Goal: Transaction & Acquisition: Purchase product/service

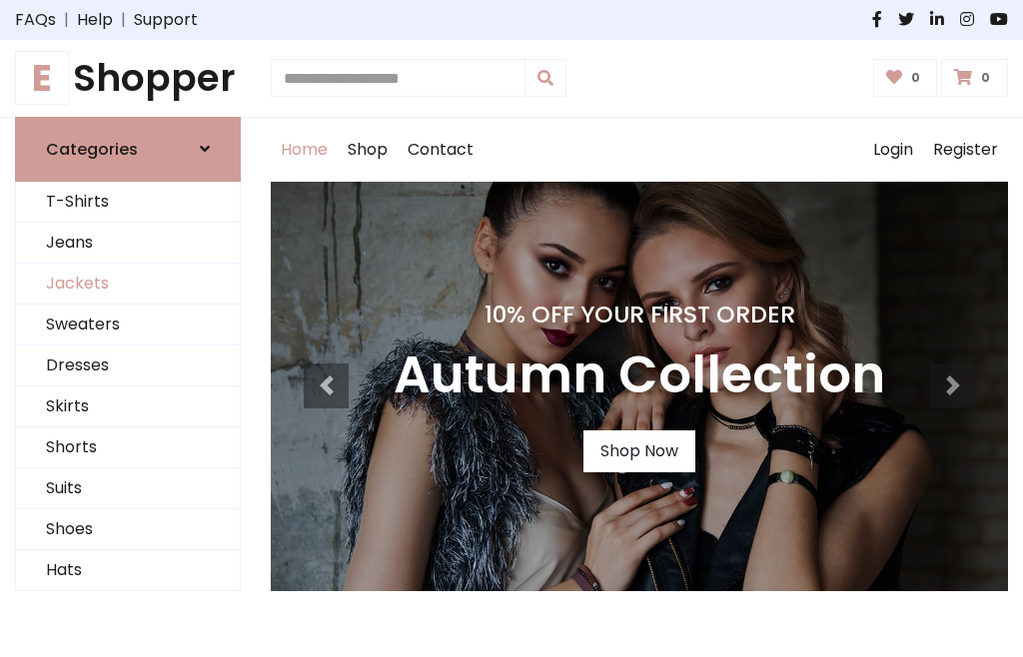
click at [128, 284] on link "Jackets" at bounding box center [128, 284] width 224 height 41
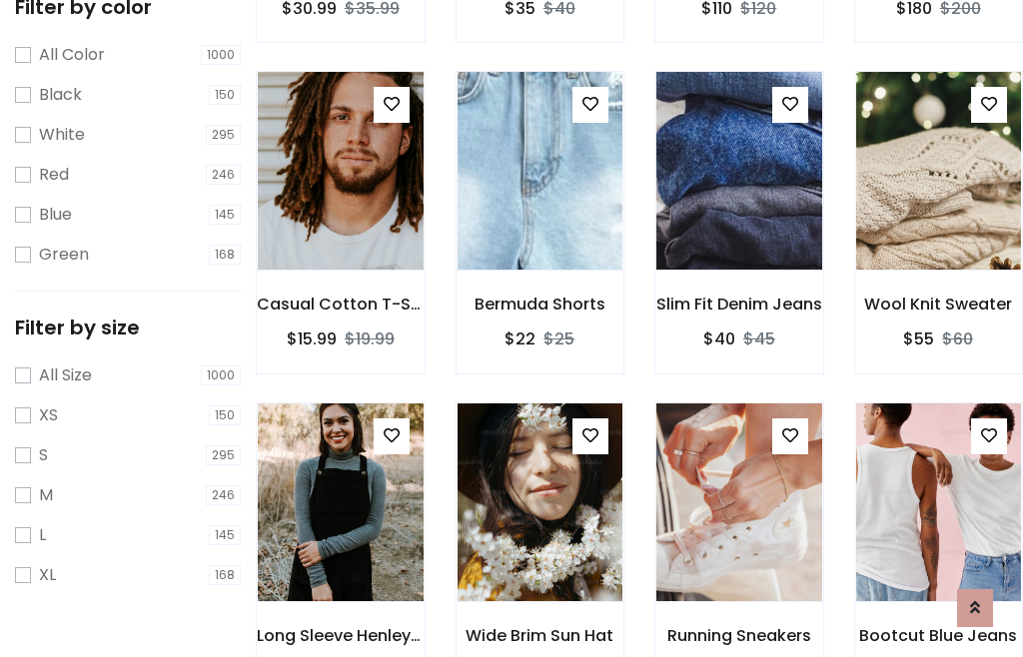
scroll to position [185, 0]
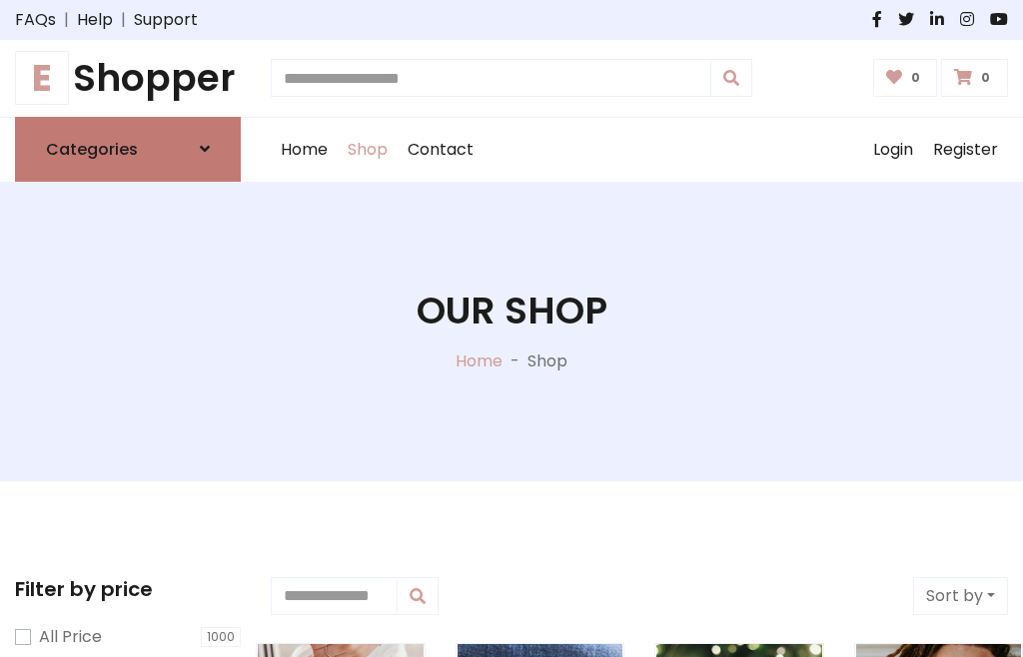
click at [128, 149] on h6 "Categories" at bounding box center [92, 149] width 92 height 19
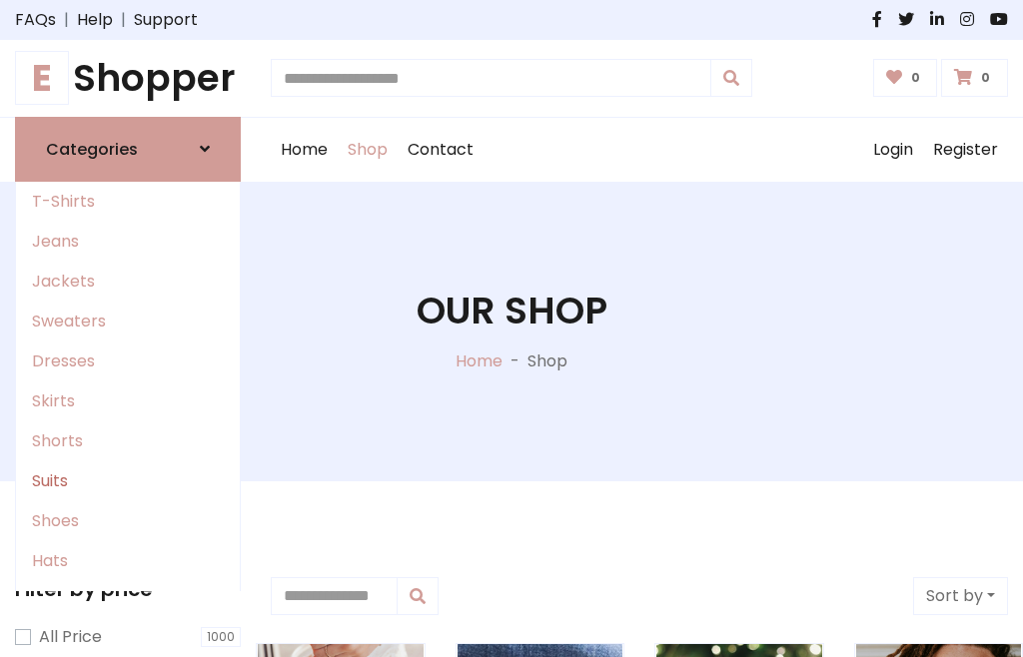
click at [128, 481] on link "Suits" at bounding box center [128, 482] width 224 height 40
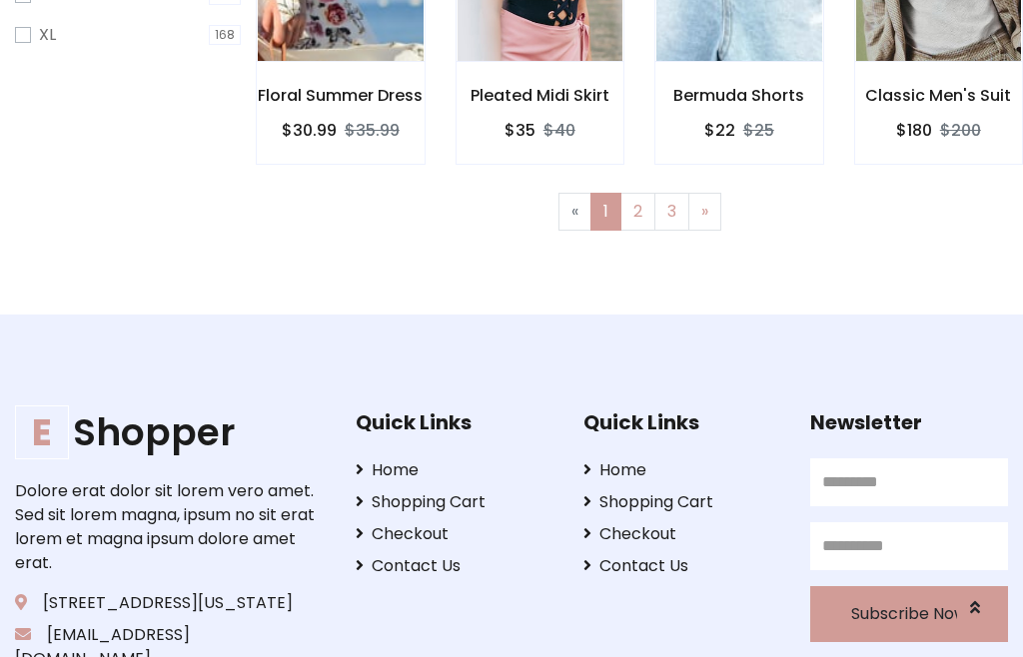
scroll to position [101, 0]
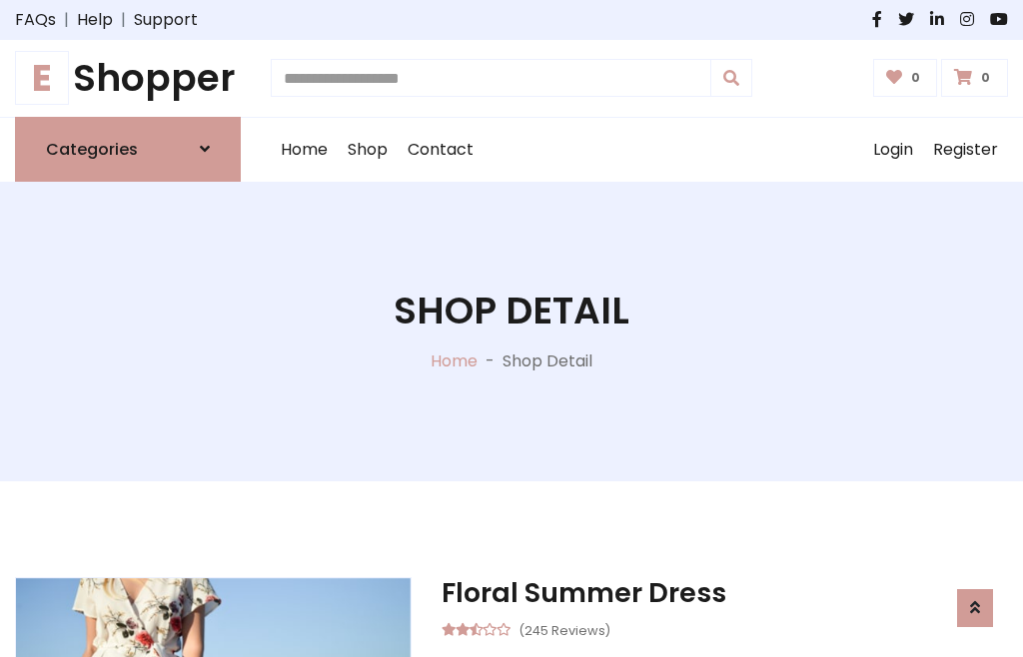
scroll to position [1867, 0]
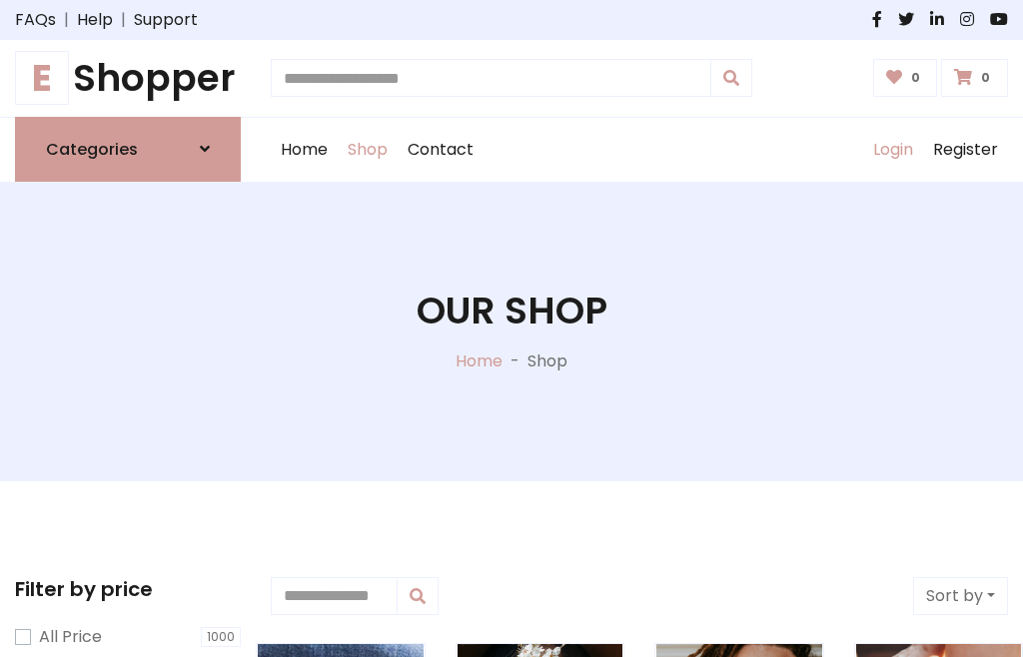
click at [892, 149] on link "Login" at bounding box center [893, 150] width 60 height 64
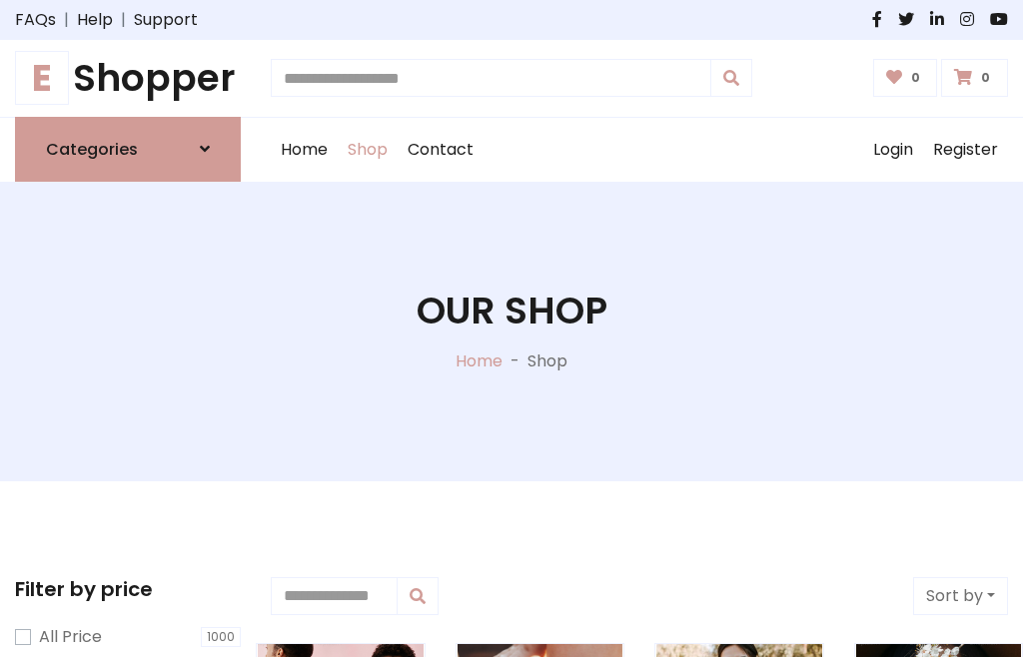
scroll to position [101, 0]
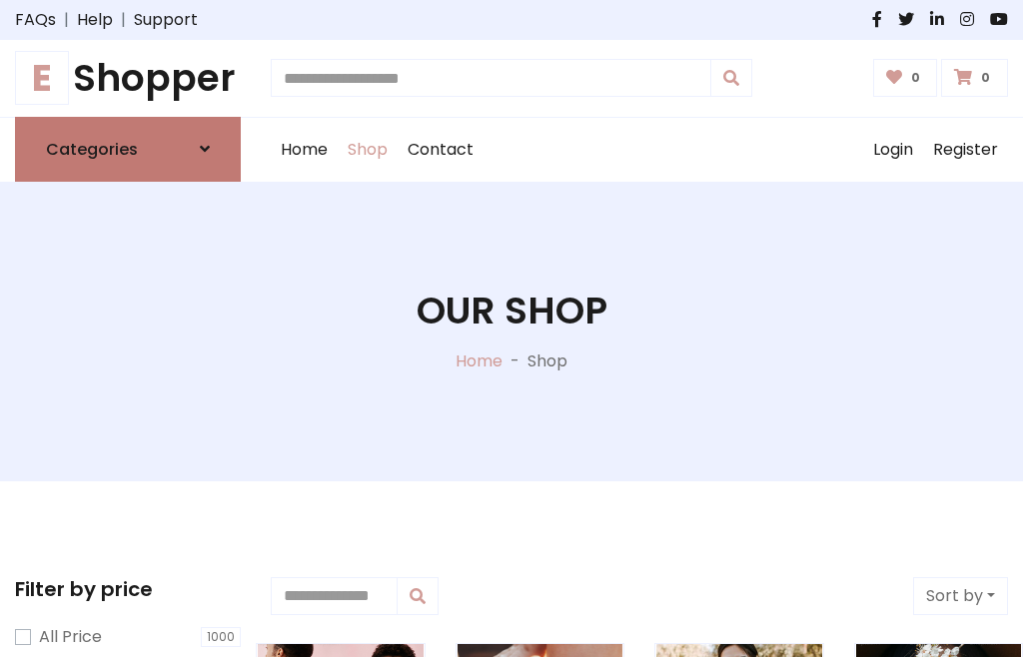
click at [205, 149] on icon at bounding box center [205, 149] width 10 height 16
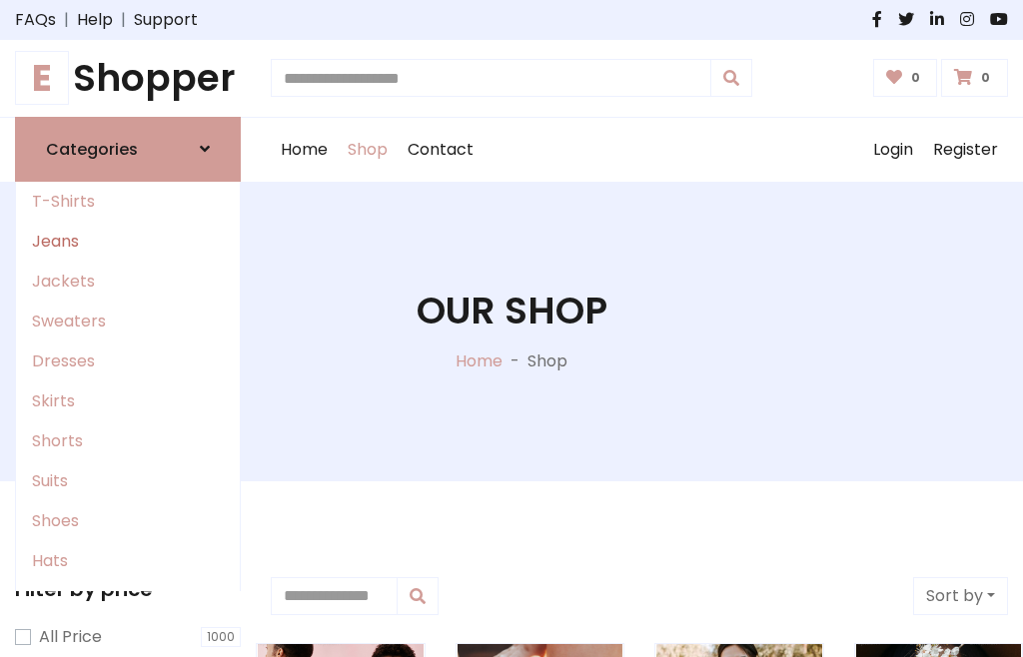
click at [128, 241] on link "Jeans" at bounding box center [128, 242] width 224 height 40
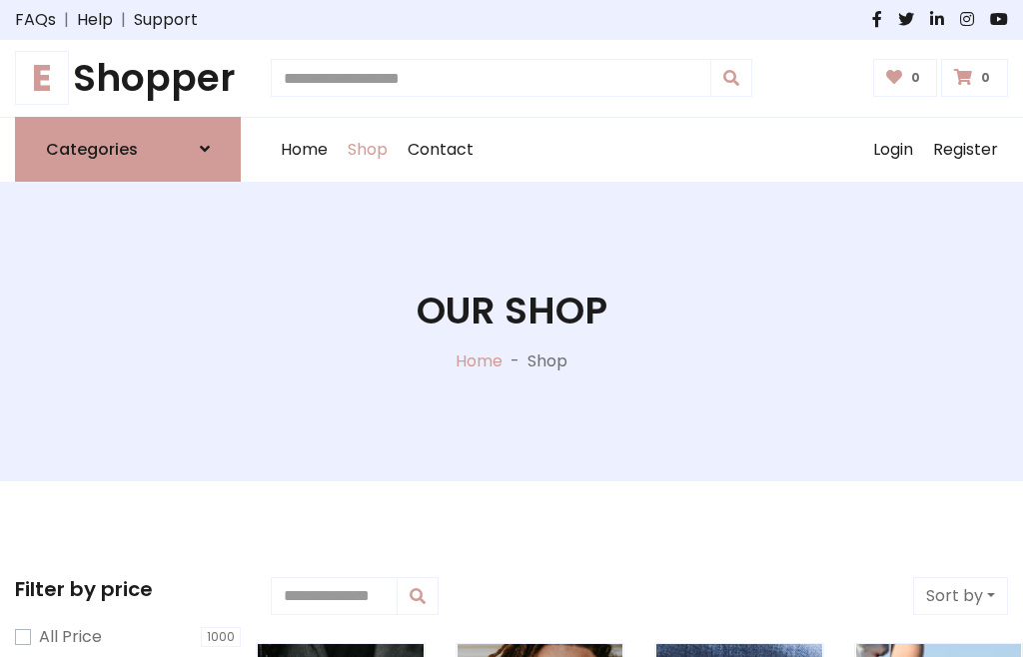
scroll to position [101, 0]
